Goal: Check status

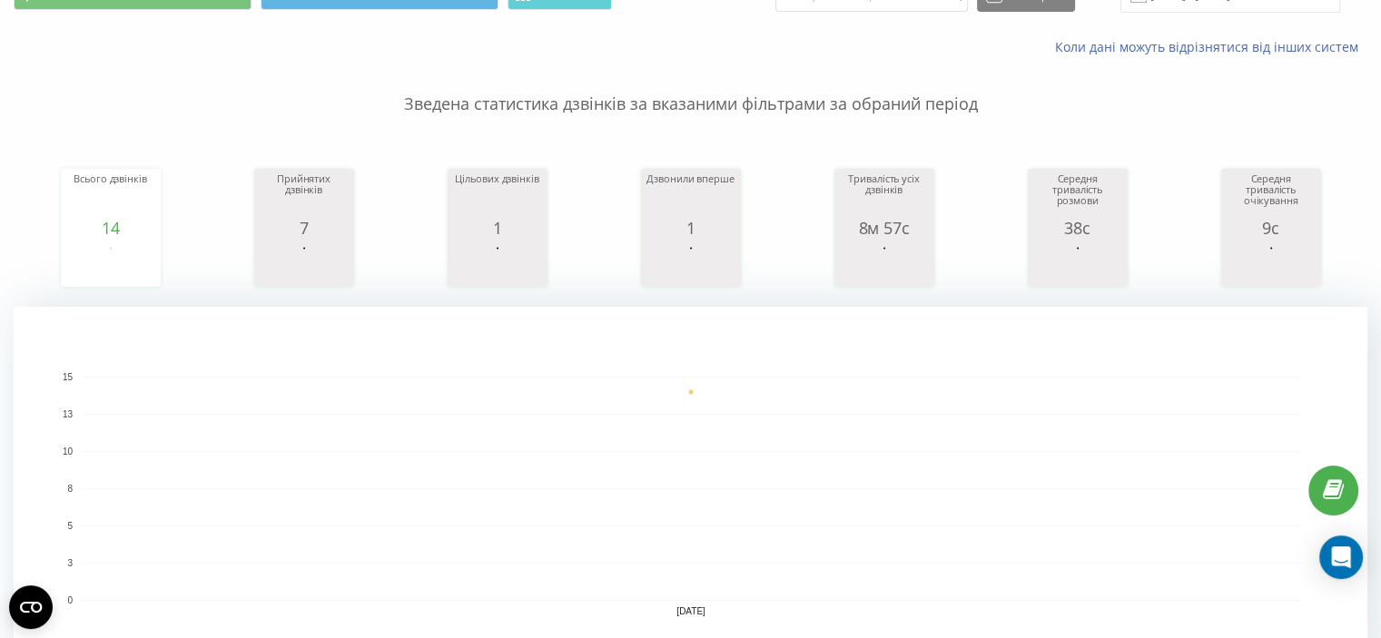
scroll to position [545, 0]
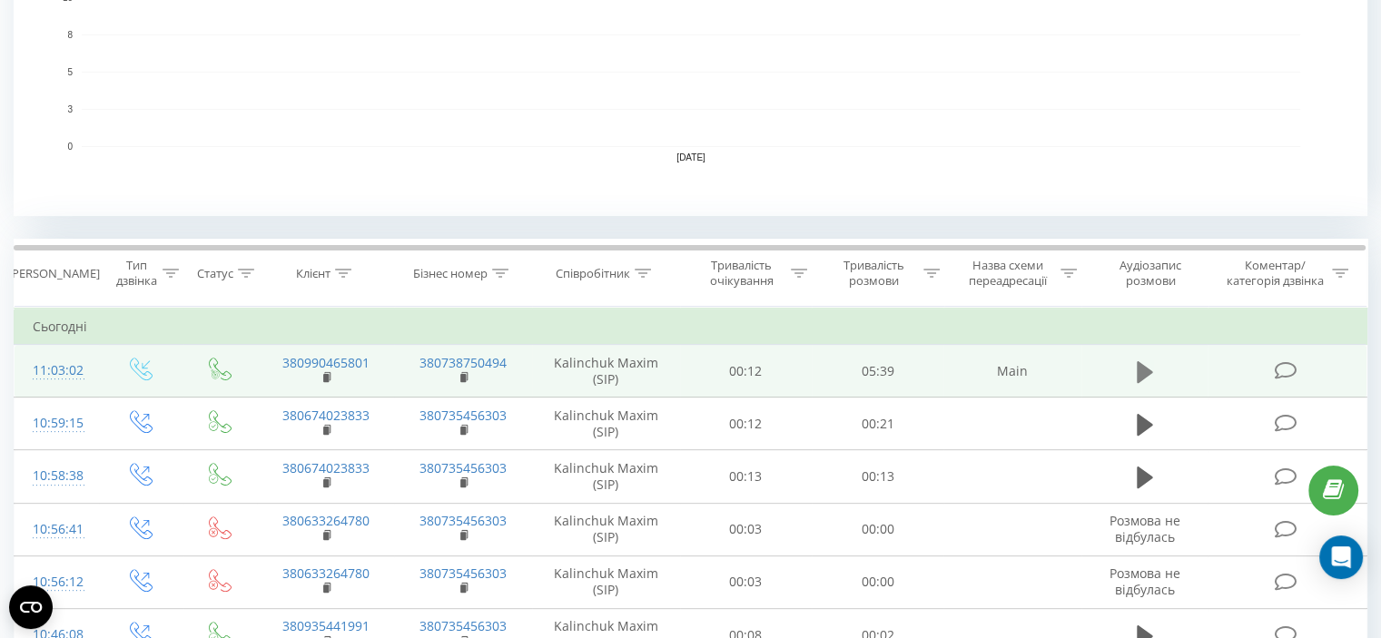
click at [1141, 368] on icon at bounding box center [1145, 371] width 16 height 22
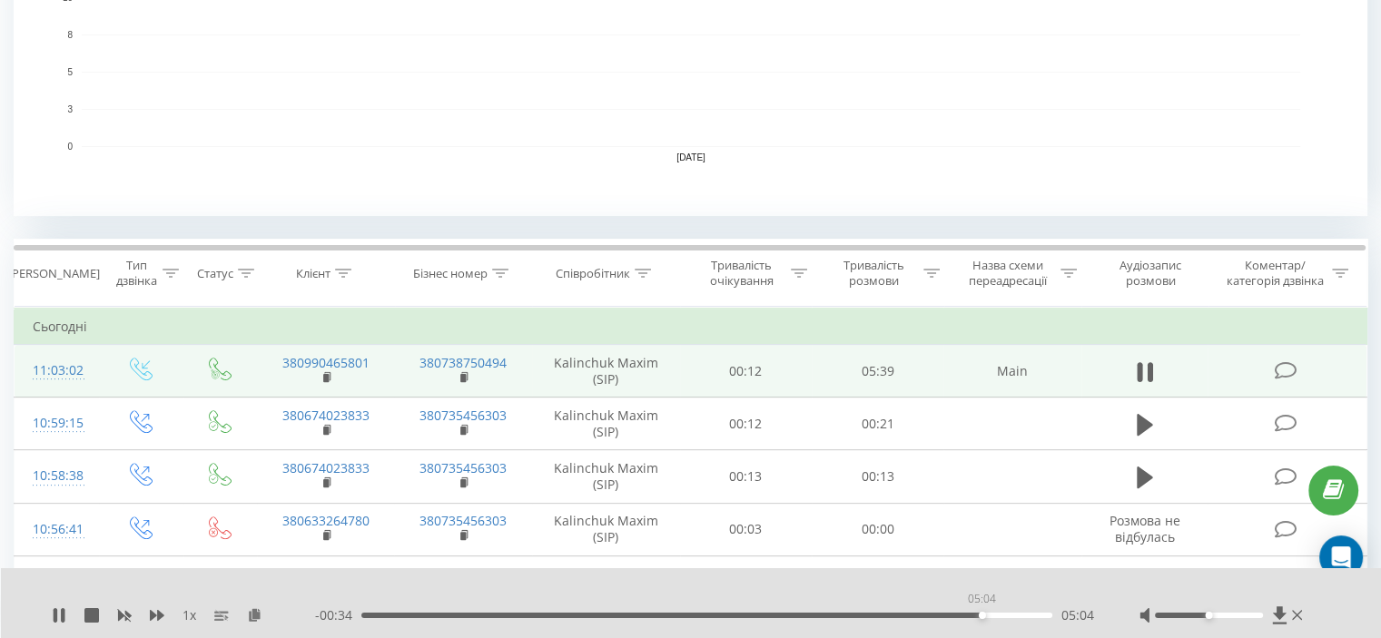
drag, startPoint x: 367, startPoint y: 616, endPoint x: 1003, endPoint y: 621, distance: 636.4
click at [1003, 621] on div "- 00:34 05:04 05:04" at bounding box center [704, 615] width 779 height 18
drag, startPoint x: 1207, startPoint y: 616, endPoint x: 1263, endPoint y: 620, distance: 55.6
click at [1263, 620] on div at bounding box center [1222, 615] width 167 height 18
click at [963, 614] on div "05:17" at bounding box center [706, 615] width 691 height 5
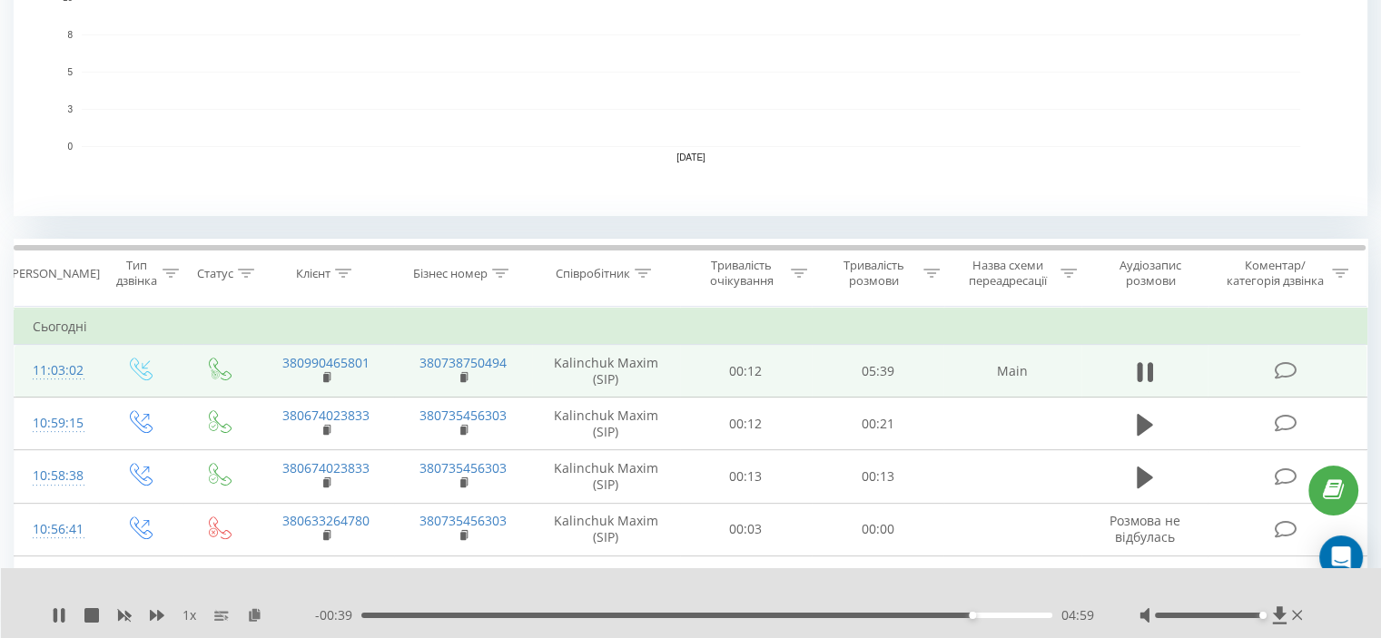
click at [915, 616] on div "04:59" at bounding box center [706, 615] width 691 height 5
click at [927, 617] on div "04:37" at bounding box center [706, 615] width 691 height 5
click at [58, 617] on icon at bounding box center [59, 615] width 15 height 15
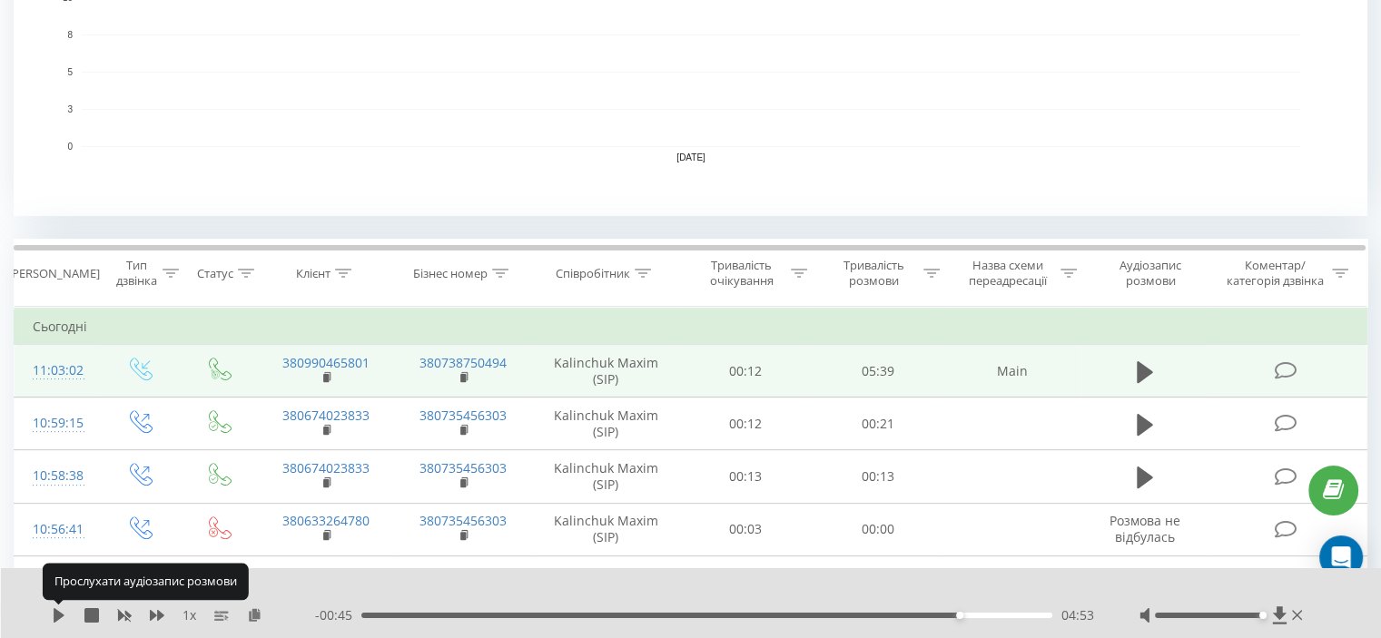
click at [58, 617] on icon at bounding box center [59, 615] width 11 height 15
click at [58, 617] on icon at bounding box center [59, 615] width 15 height 15
